Goal: Navigation & Orientation: Find specific page/section

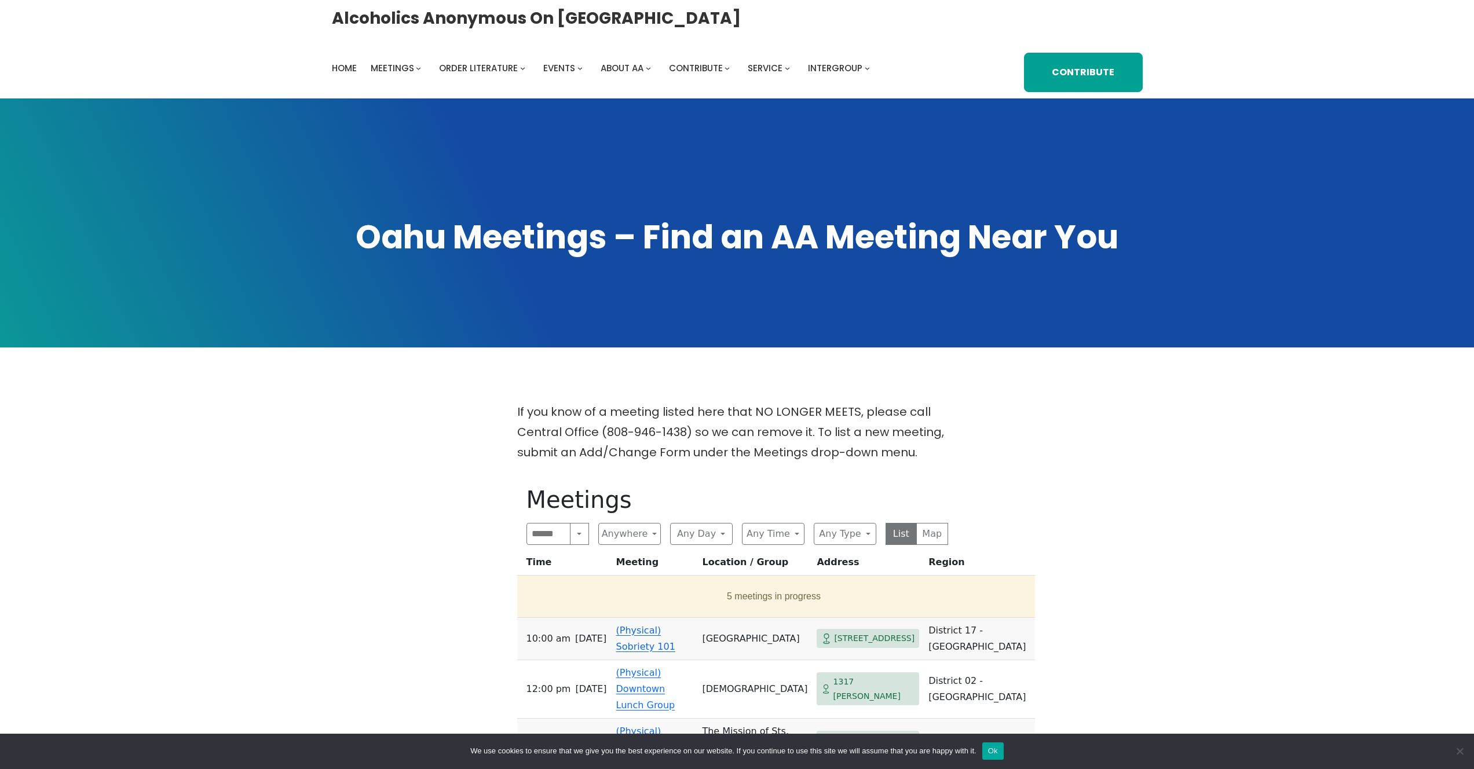
scroll to position [383, 0]
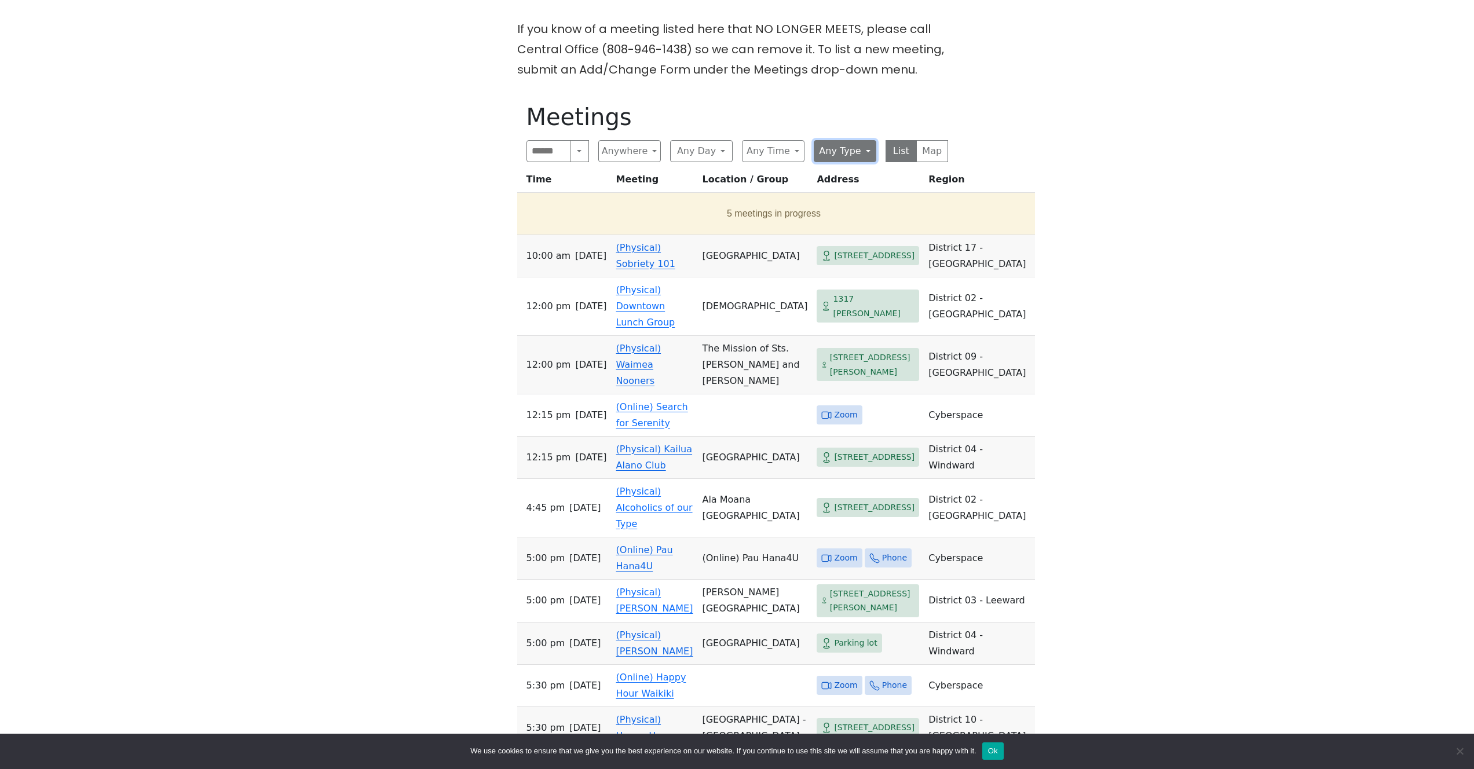
click at [841, 155] on button "Any Type" at bounding box center [844, 151] width 63 height 22
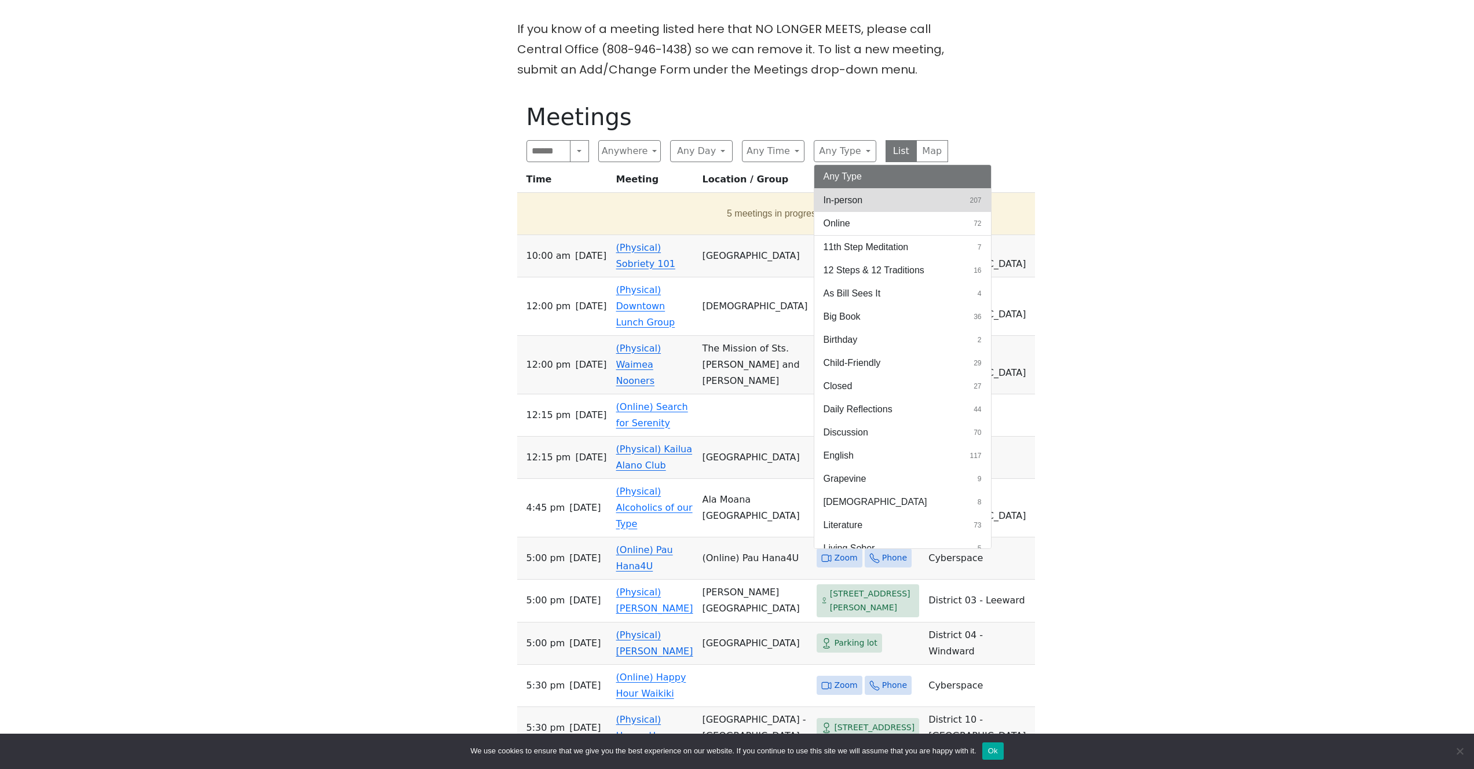
click at [848, 189] on button "In-person 207" at bounding box center [902, 200] width 177 height 23
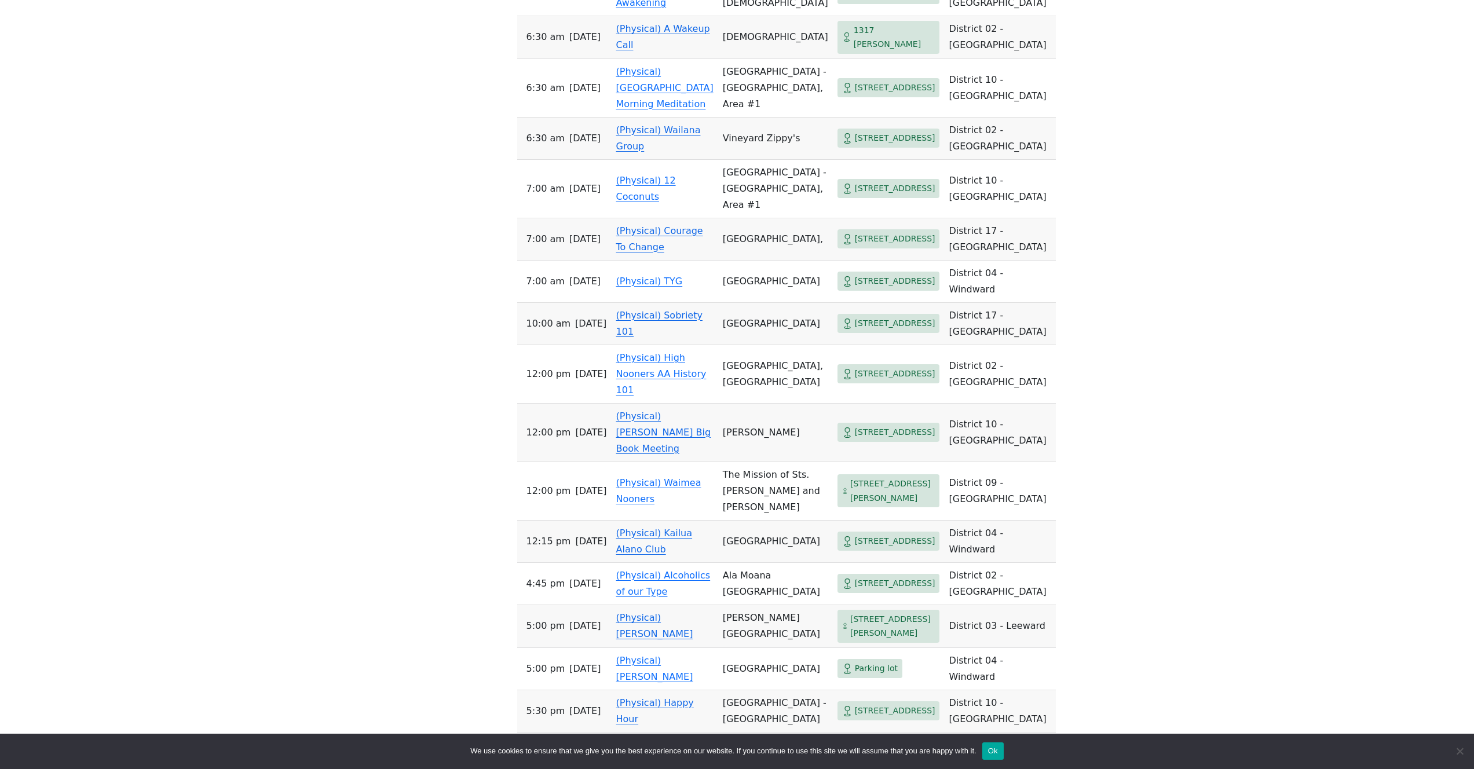
scroll to position [1765, 0]
click at [658, 200] on link "(Physical) 12 Coconuts" at bounding box center [646, 186] width 60 height 27
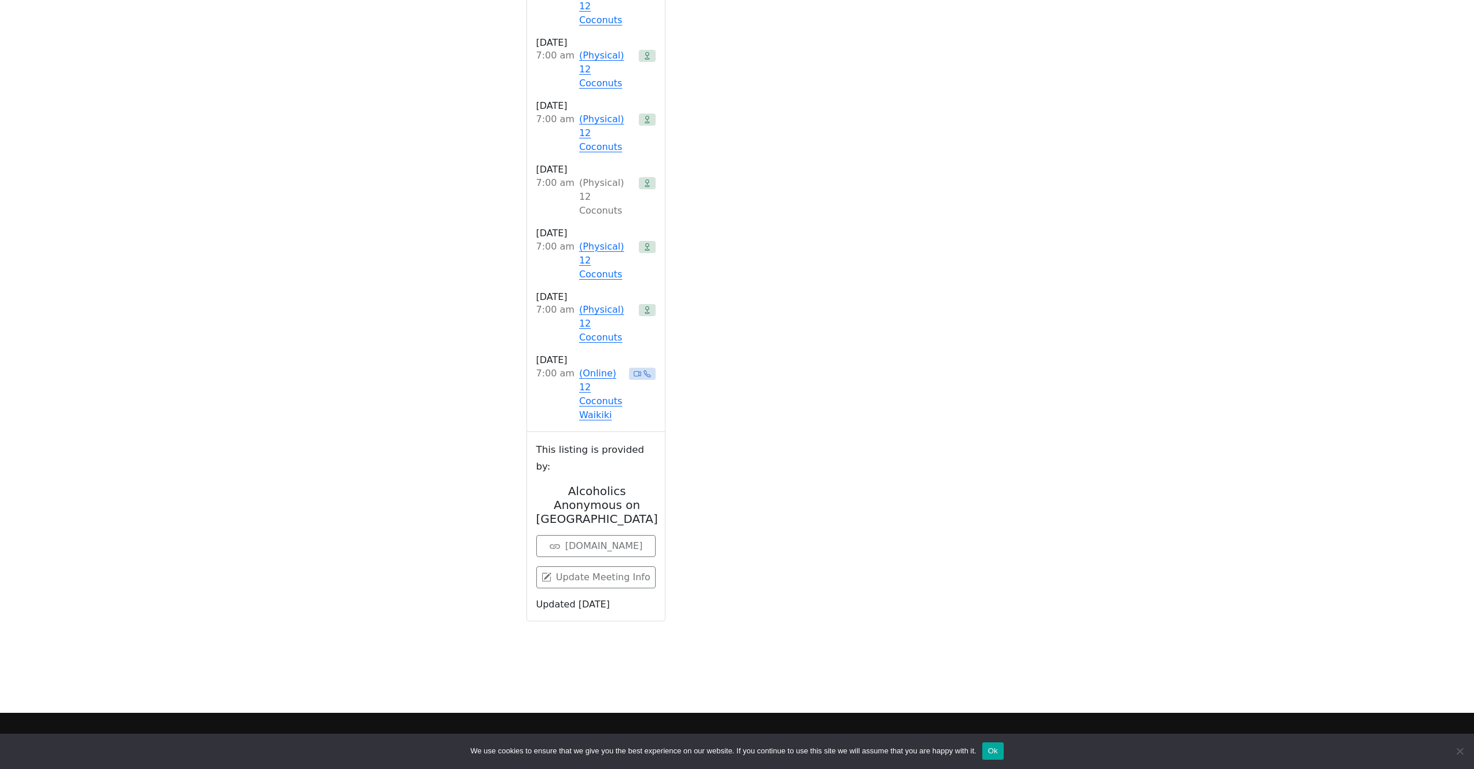
scroll to position [477, 0]
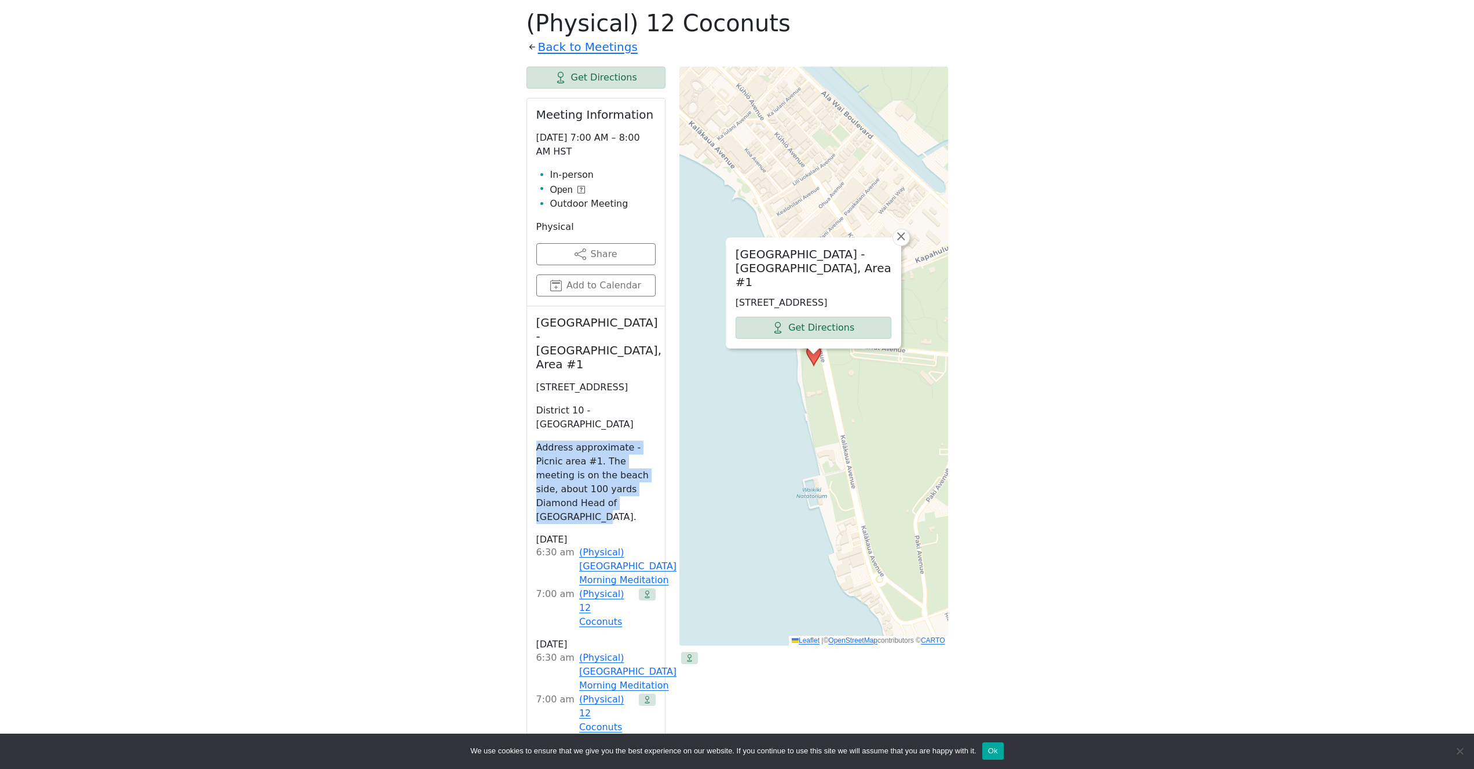
drag, startPoint x: 600, startPoint y: 474, endPoint x: 536, endPoint y: 423, distance: 82.8
click at [536, 441] on p "Address approximate - Picnic area #1. The meeting is on the beach side, about 1…" at bounding box center [595, 482] width 119 height 83
copy p "Address approximate - Picnic area #1. The meeting is on the beach side, about 1…"
click at [768, 325] on link "Get Directions" at bounding box center [813, 328] width 156 height 22
